Goal: Complete application form

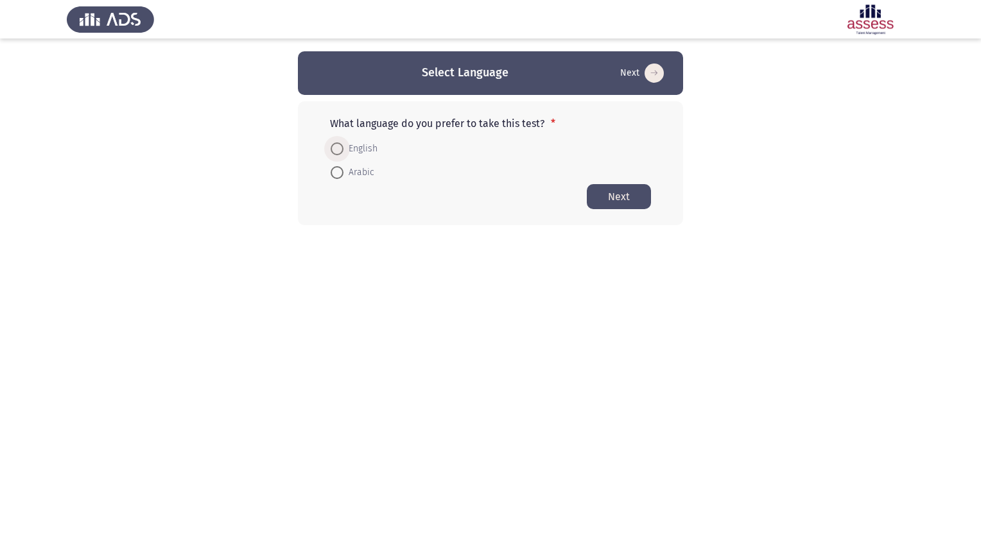
click at [340, 150] on span at bounding box center [337, 149] width 13 height 13
click at [340, 150] on input "English" at bounding box center [337, 149] width 13 height 13
radio input "true"
click at [632, 196] on button "Next" at bounding box center [619, 196] width 64 height 25
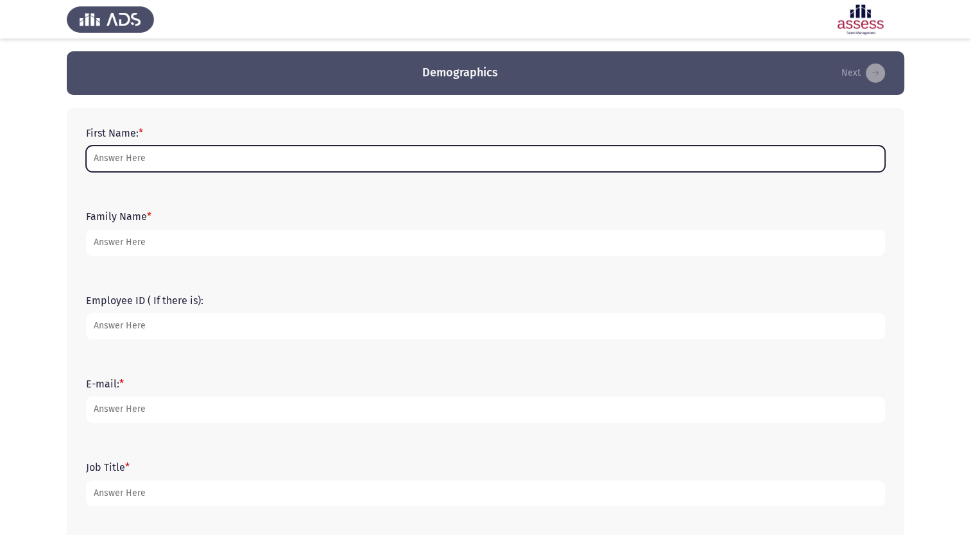
click at [360, 164] on input "First Name: *" at bounding box center [485, 159] width 799 height 26
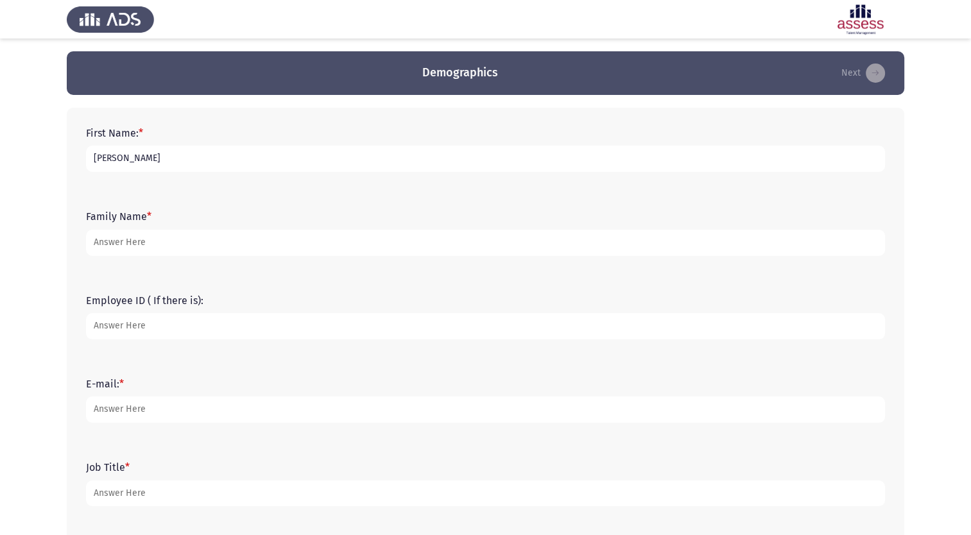
type input "[PERSON_NAME]"
type input "Alsukayt"
type input "21426"
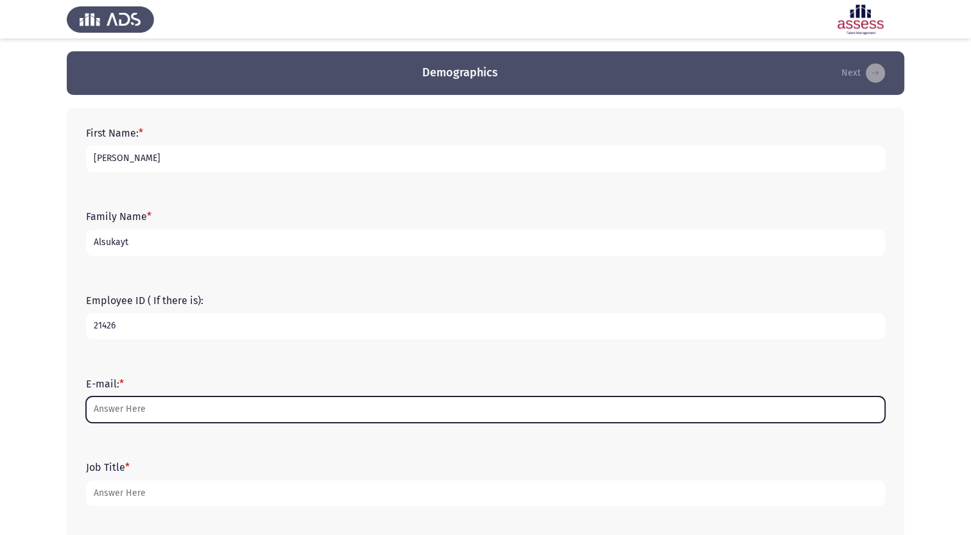
click at [202, 412] on input "E-mail: *" at bounding box center [485, 410] width 799 height 26
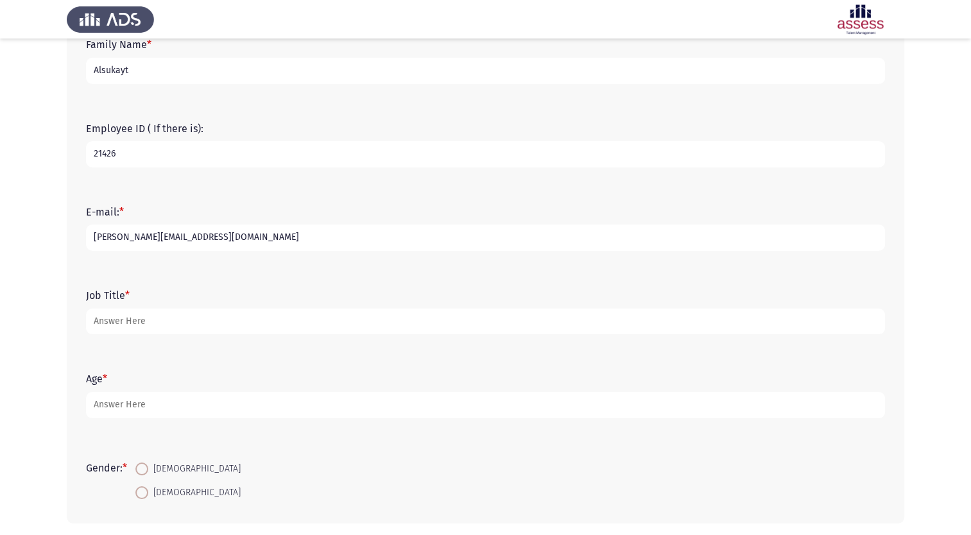
scroll to position [128, 0]
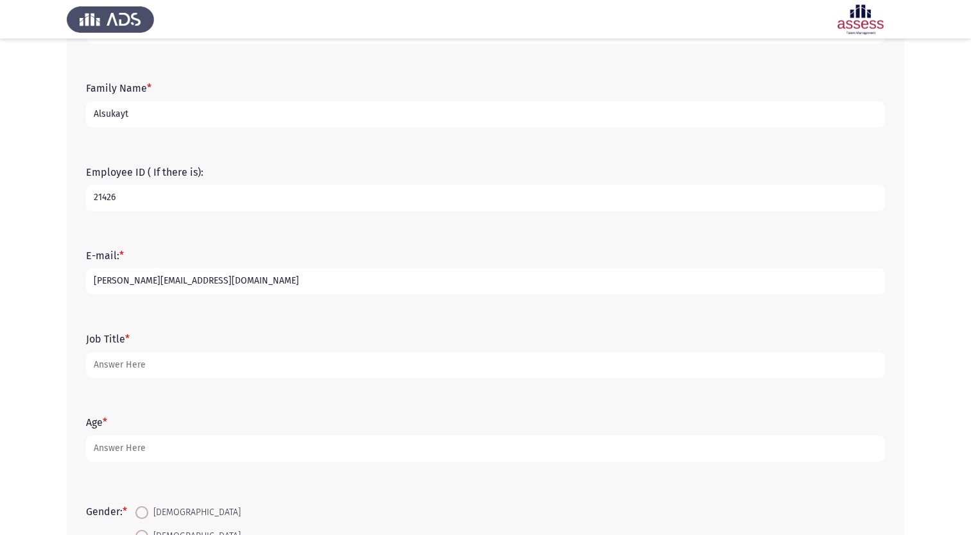
type input "[PERSON_NAME][EMAIL_ADDRESS][DOMAIN_NAME]"
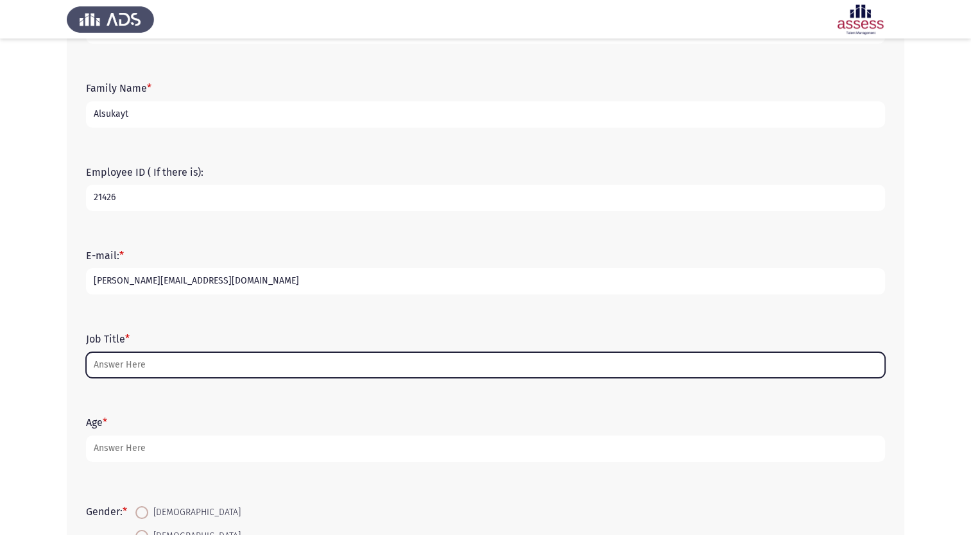
click at [166, 368] on input "Job Title *" at bounding box center [485, 365] width 799 height 26
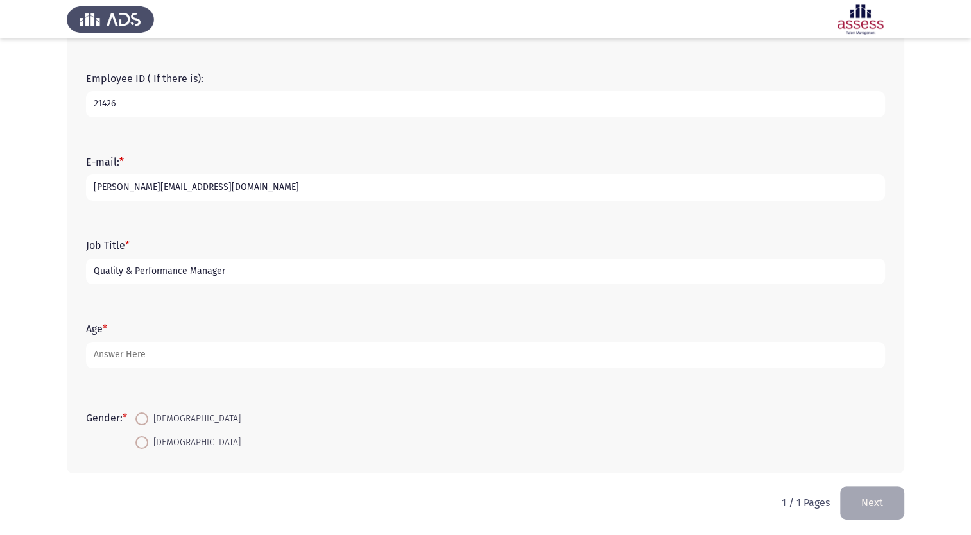
scroll to position [225, 0]
type input "Quality & Performance Manager"
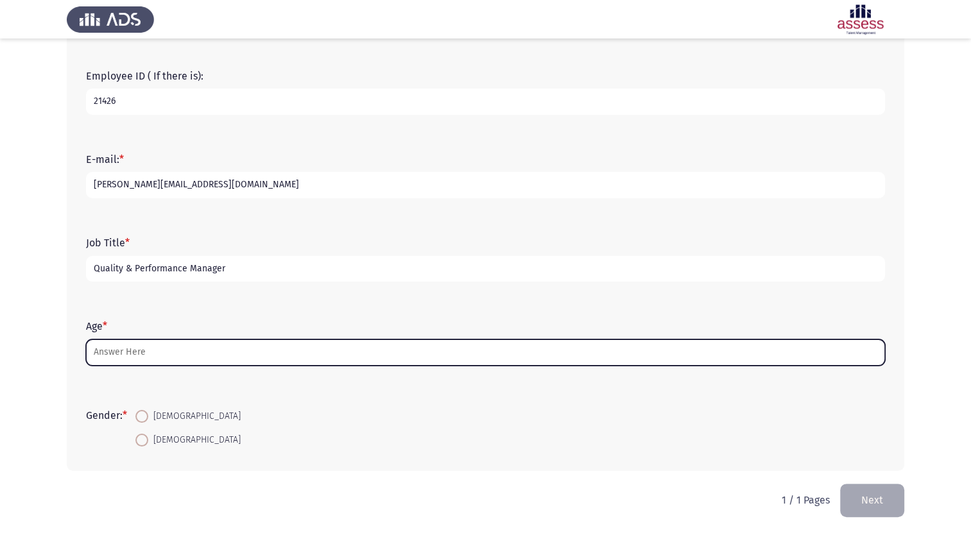
click at [152, 350] on input "Age *" at bounding box center [485, 353] width 799 height 26
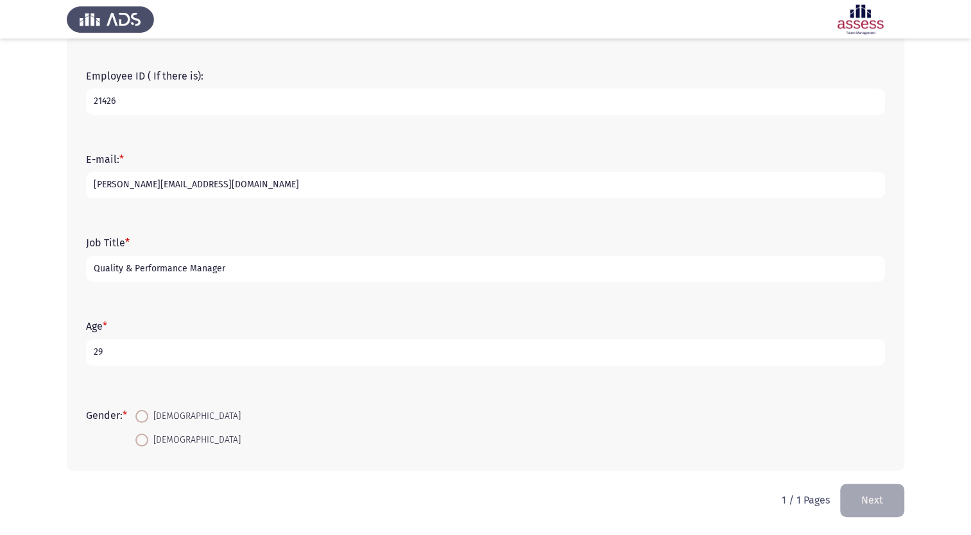
type input "29"
click at [144, 413] on span at bounding box center [141, 416] width 13 height 13
click at [144, 413] on input "[DEMOGRAPHIC_DATA]" at bounding box center [141, 416] width 13 height 13
radio input "true"
click at [874, 496] on button "Next" at bounding box center [872, 500] width 64 height 33
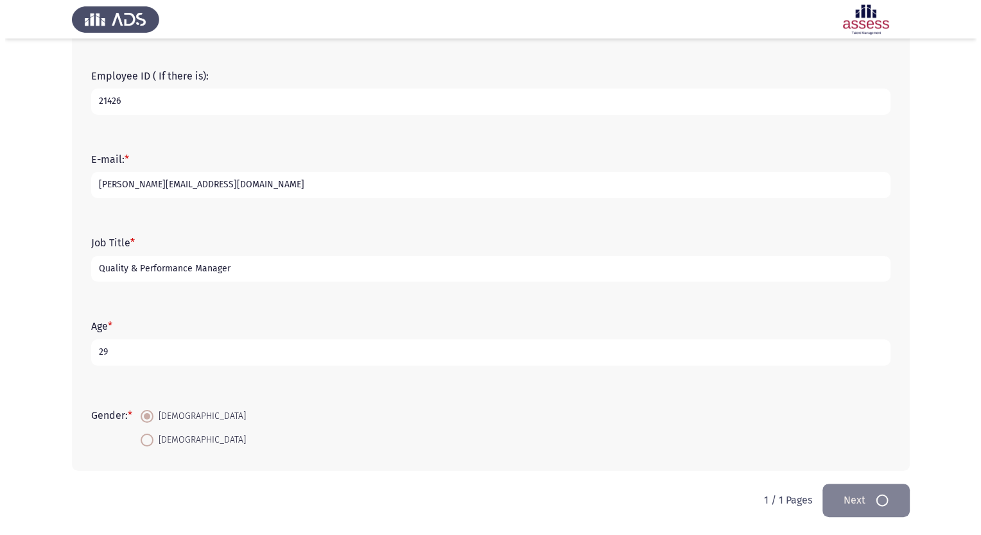
scroll to position [0, 0]
